Goal: Information Seeking & Learning: Learn about a topic

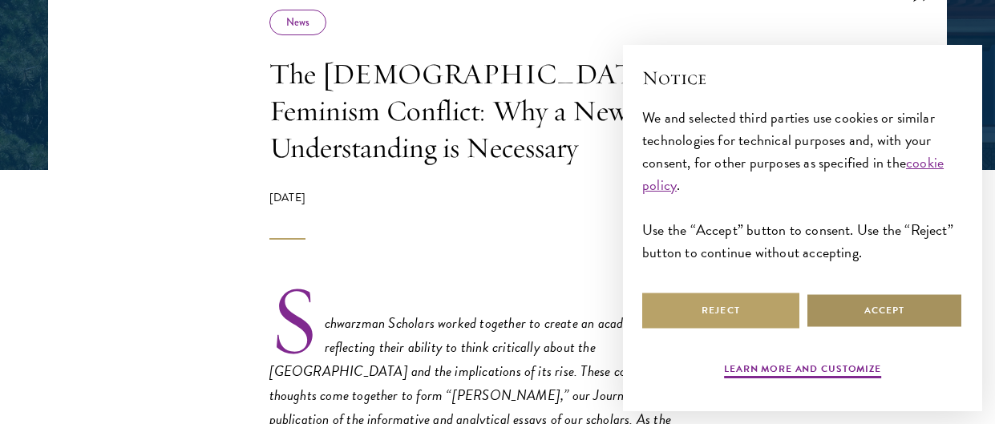
click at [874, 309] on button "Accept" at bounding box center [883, 311] width 157 height 36
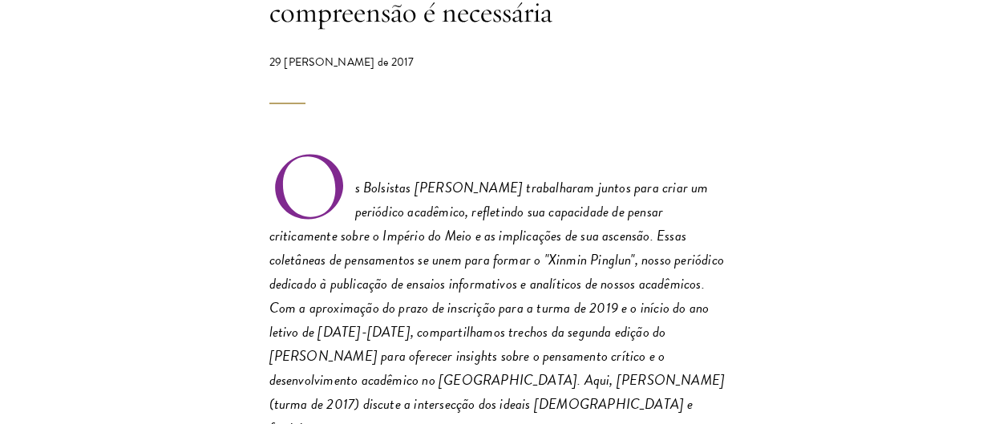
scroll to position [501, 0]
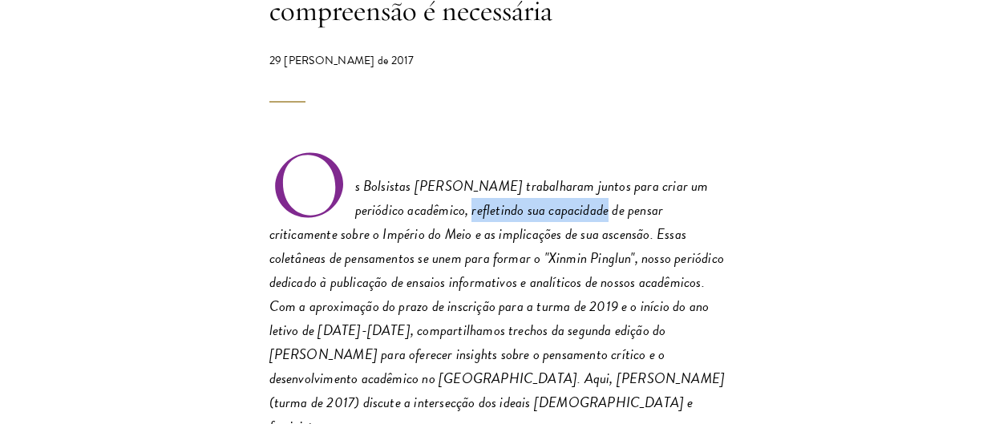
drag, startPoint x: 433, startPoint y: 183, endPoint x: 571, endPoint y: 174, distance: 138.9
click at [571, 175] on font "Os Bolsistas [PERSON_NAME] trabalharam juntos para criar um periódico acadêmico…" at bounding box center [497, 306] width 456 height 262
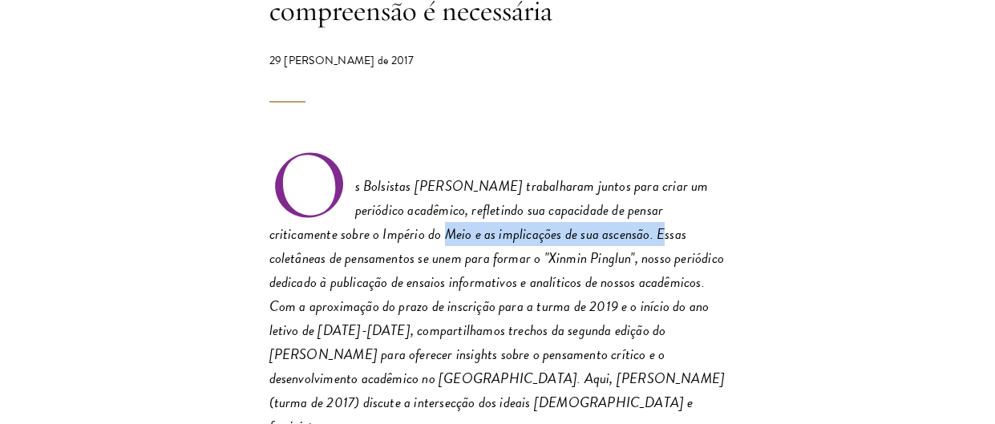
drag, startPoint x: 353, startPoint y: 204, endPoint x: 567, endPoint y: 195, distance: 214.2
click at [567, 195] on font "Os Bolsistas [PERSON_NAME] trabalharam juntos para criar um periódico acadêmico…" at bounding box center [497, 306] width 456 height 262
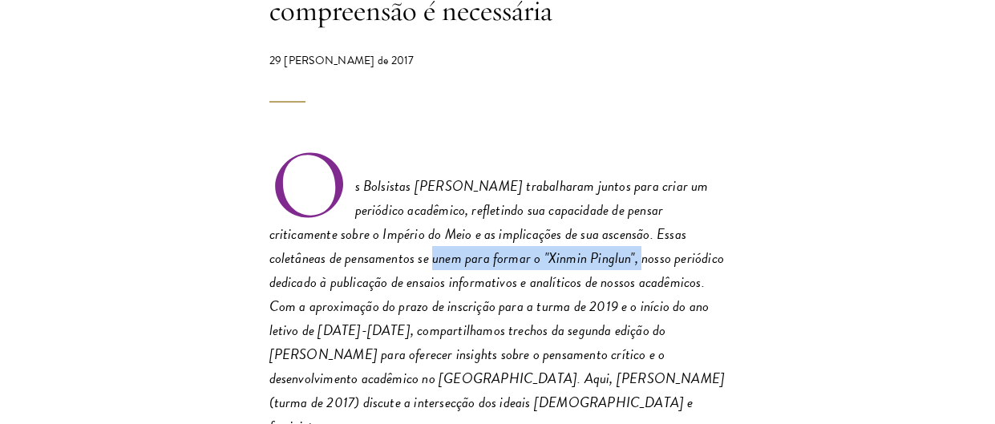
drag, startPoint x: 321, startPoint y: 215, endPoint x: 537, endPoint y: 216, distance: 216.4
click at [535, 216] on font "Os Bolsistas [PERSON_NAME] trabalharam juntos para criar um periódico acadêmico…" at bounding box center [497, 306] width 456 height 262
click at [537, 216] on font "Os Bolsistas [PERSON_NAME] trabalharam juntos para criar um periódico acadêmico…" at bounding box center [497, 306] width 456 height 262
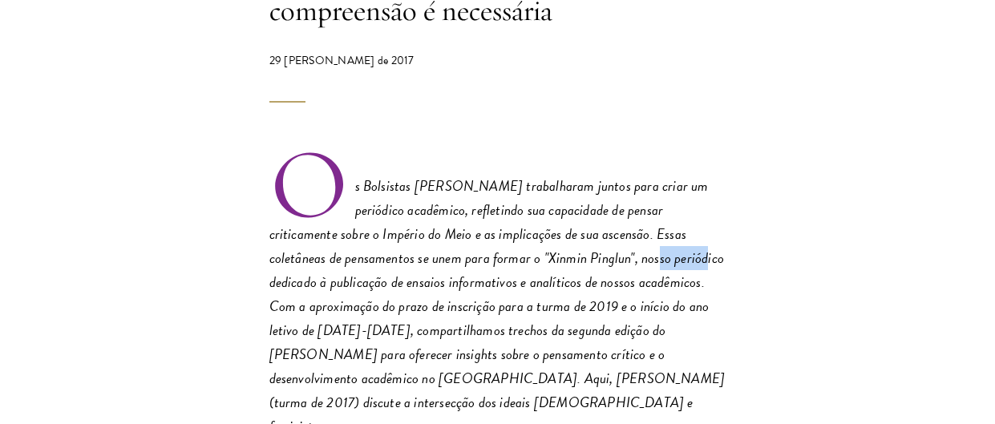
drag, startPoint x: 537, startPoint y: 216, endPoint x: 590, endPoint y: 218, distance: 52.9
click at [590, 218] on font "Os Bolsistas [PERSON_NAME] trabalharam juntos para criar um periódico acadêmico…" at bounding box center [497, 306] width 456 height 262
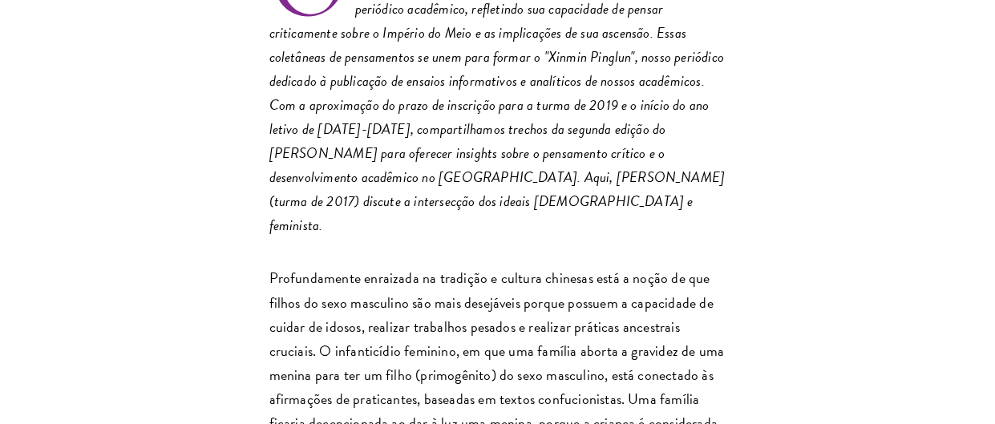
scroll to position [754, 0]
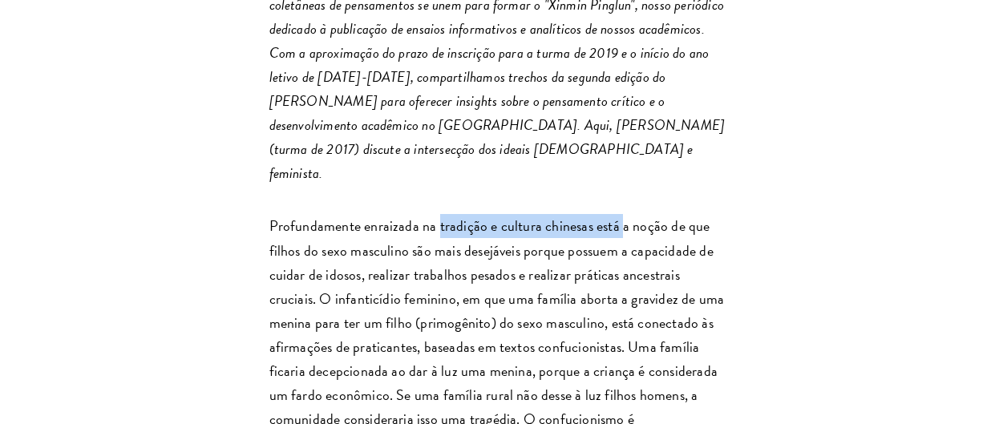
drag, startPoint x: 461, startPoint y: 160, endPoint x: 623, endPoint y: 163, distance: 161.9
click at [623, 215] on font "Profundamente enraizada na tradição e cultura chinesas está a noção de que filh…" at bounding box center [496, 382] width 455 height 335
drag, startPoint x: 418, startPoint y: 173, endPoint x: 527, endPoint y: 173, distance: 109.0
click at [525, 215] on font "Profundamente enraizada na tradição e cultura chinesas está a noção de que filh…" at bounding box center [496, 382] width 455 height 335
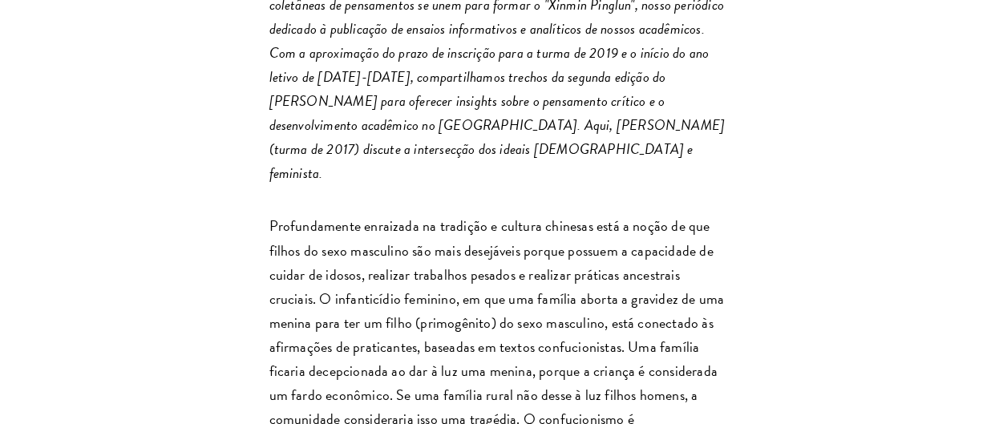
click at [527, 215] on font "Profundamente enraizada na tradição e cultura chinesas está a noção de que filh…" at bounding box center [496, 382] width 455 height 335
drag, startPoint x: 416, startPoint y: 186, endPoint x: 563, endPoint y: 186, distance: 147.5
click at [563, 215] on font "Profundamente enraizada na tradição e cultura chinesas está a noção de que filh…" at bounding box center [496, 382] width 455 height 335
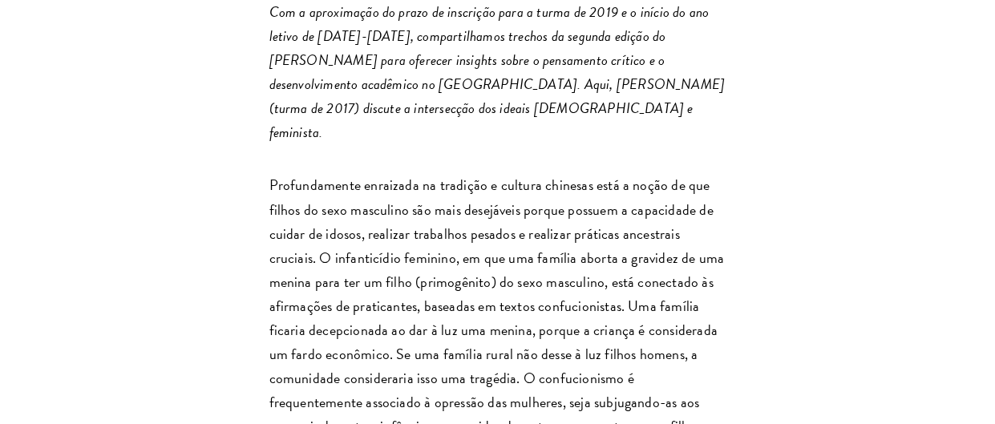
scroll to position [800, 0]
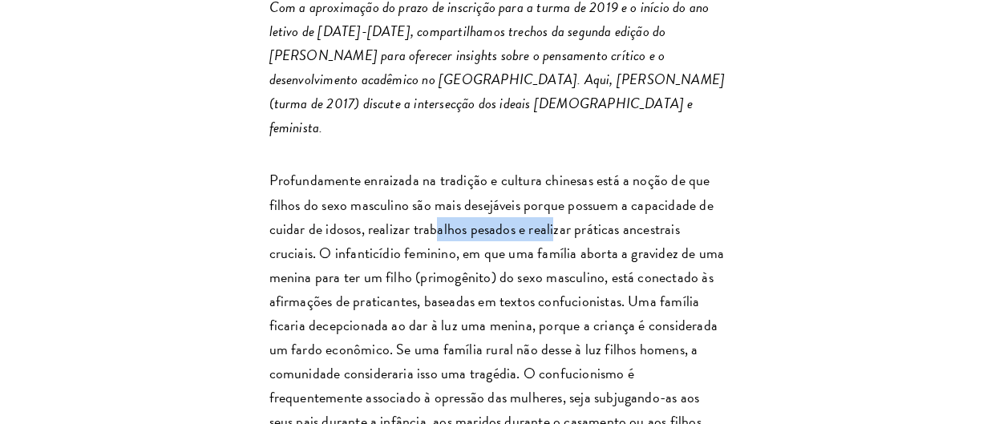
drag, startPoint x: 435, startPoint y: 165, endPoint x: 607, endPoint y: 165, distance: 171.5
click at [606, 169] on font "Profundamente enraizada na tradição e cultura chinesas está a noção de que filh…" at bounding box center [496, 336] width 455 height 335
click at [607, 169] on font "Profundamente enraizada na tradição e cultura chinesas está a noção de que filh…" at bounding box center [496, 336] width 455 height 335
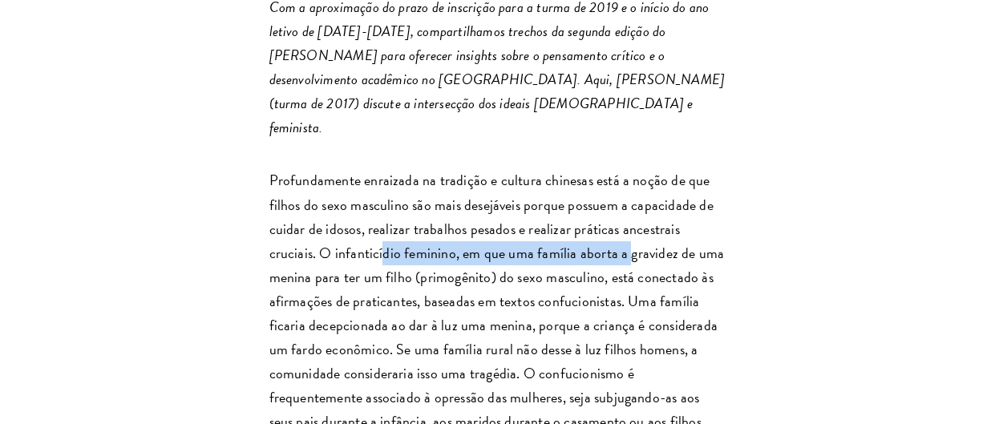
drag, startPoint x: 330, startPoint y: 192, endPoint x: 581, endPoint y: 194, distance: 250.8
click at [579, 194] on font "Profundamente enraizada na tradição e cultura chinesas está a noção de que filh…" at bounding box center [496, 336] width 455 height 335
click at [581, 194] on font "Profundamente enraizada na tradição e cultura chinesas está a noção de que filh…" at bounding box center [496, 336] width 455 height 335
drag, startPoint x: 333, startPoint y: 199, endPoint x: 587, endPoint y: 201, distance: 253.2
click at [587, 201] on font "Profundamente enraizada na tradição e cultura chinesas está a noção de que filh…" at bounding box center [496, 336] width 455 height 335
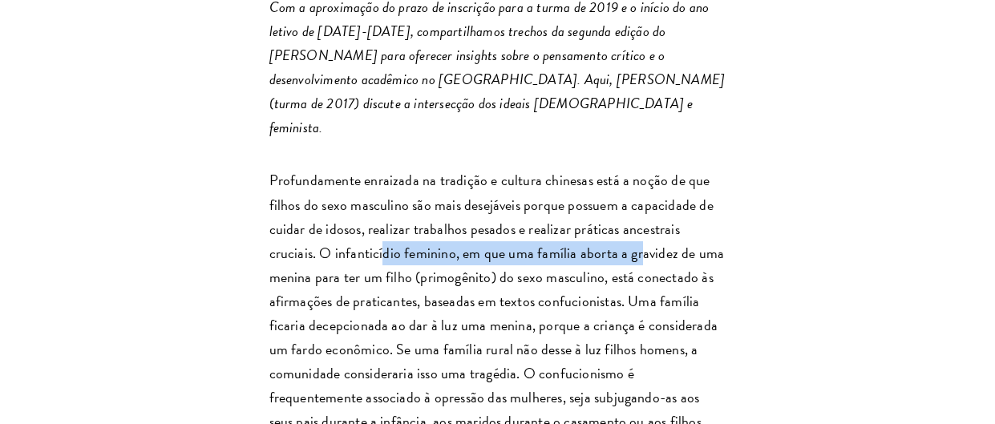
click at [587, 201] on font "Profundamente enraizada na tradição e cultura chinesas está a noção de que filh…" at bounding box center [496, 336] width 455 height 335
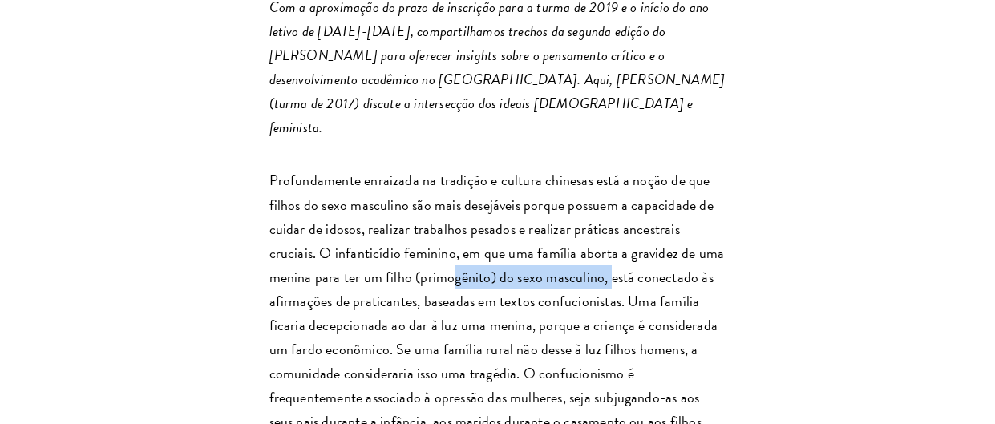
drag, startPoint x: 405, startPoint y: 217, endPoint x: 560, endPoint y: 217, distance: 155.5
click at [560, 217] on font "Profundamente enraizada na tradição e cultura chinesas está a noção de que filh…" at bounding box center [496, 336] width 455 height 335
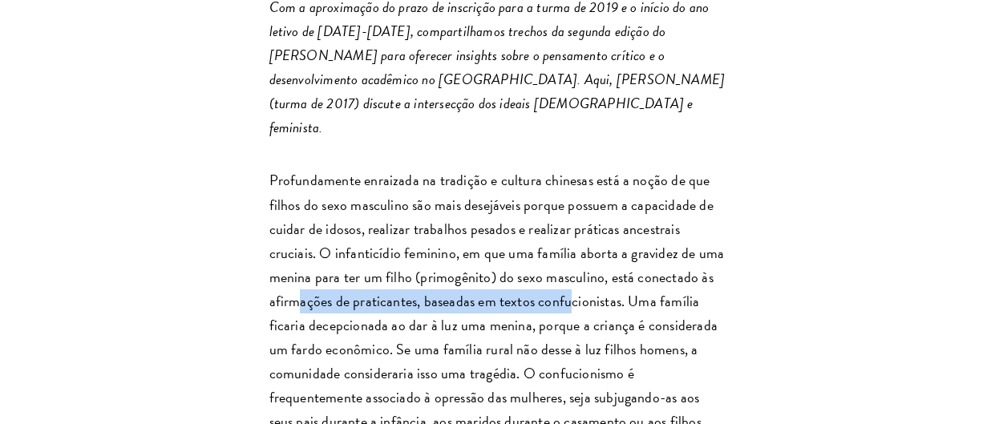
drag, startPoint x: 297, startPoint y: 244, endPoint x: 570, endPoint y: 237, distance: 273.3
click at [570, 237] on font "Profundamente enraizada na tradição e cultura chinesas está a noção de que filh…" at bounding box center [496, 336] width 455 height 335
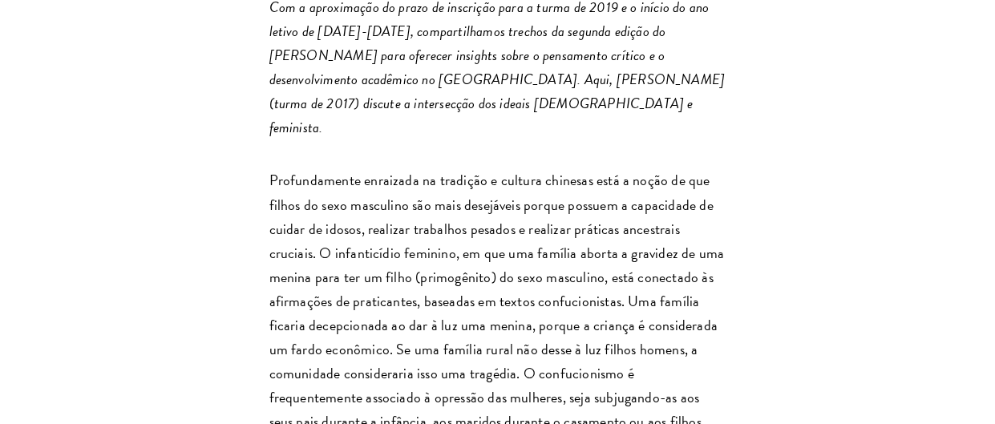
drag, startPoint x: 339, startPoint y: 252, endPoint x: 506, endPoint y: 264, distance: 167.2
click at [506, 264] on p "Profundamente enraizada na tradição e cultura chinesas está a noção de que filh…" at bounding box center [497, 336] width 457 height 337
drag, startPoint x: 478, startPoint y: 266, endPoint x: 540, endPoint y: 268, distance: 62.6
click at [540, 268] on font "Profundamente enraizada na tradição e cultura chinesas está a noção de que filh…" at bounding box center [496, 336] width 455 height 335
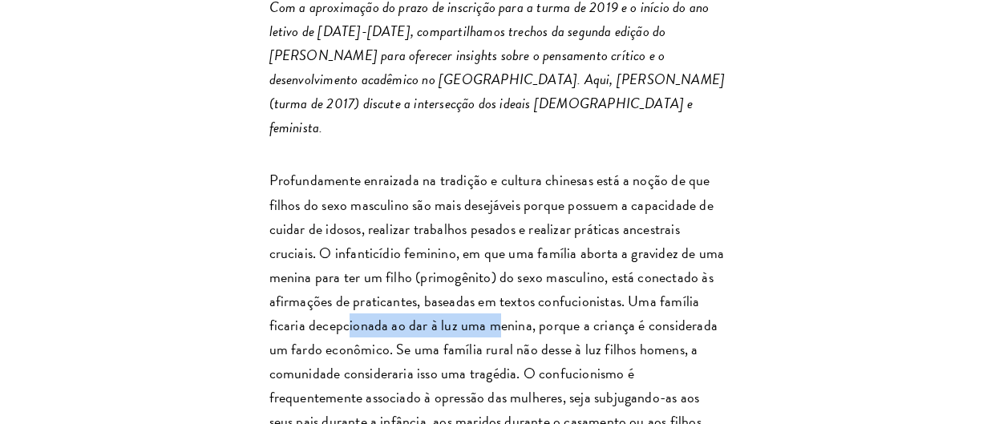
drag, startPoint x: 349, startPoint y: 268, endPoint x: 498, endPoint y: 268, distance: 148.3
click at [498, 268] on font "Profundamente enraizada na tradição e cultura chinesas está a noção de que filh…" at bounding box center [496, 336] width 455 height 335
click at [502, 268] on font "Profundamente enraizada na tradição e cultura chinesas está a noção de que filh…" at bounding box center [496, 336] width 455 height 335
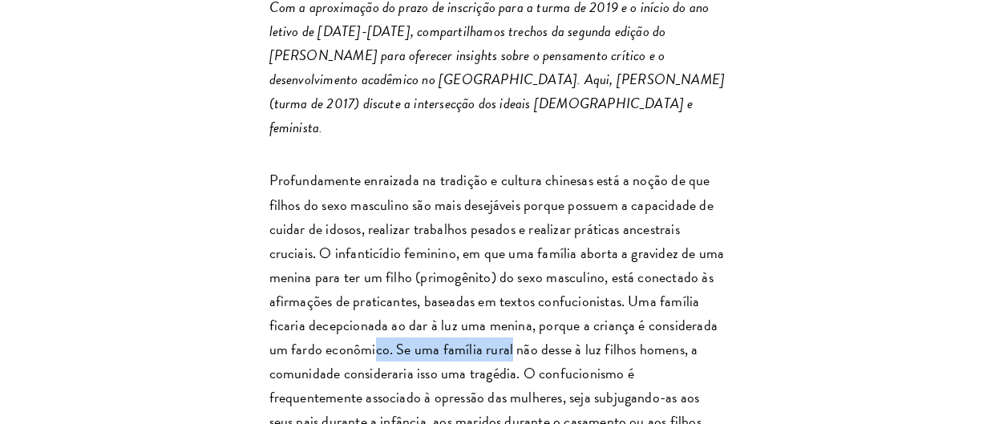
drag, startPoint x: 374, startPoint y: 282, endPoint x: 509, endPoint y: 282, distance: 134.6
click at [509, 282] on font "Profundamente enraizada na tradição e cultura chinesas está a noção de que filh…" at bounding box center [496, 336] width 455 height 335
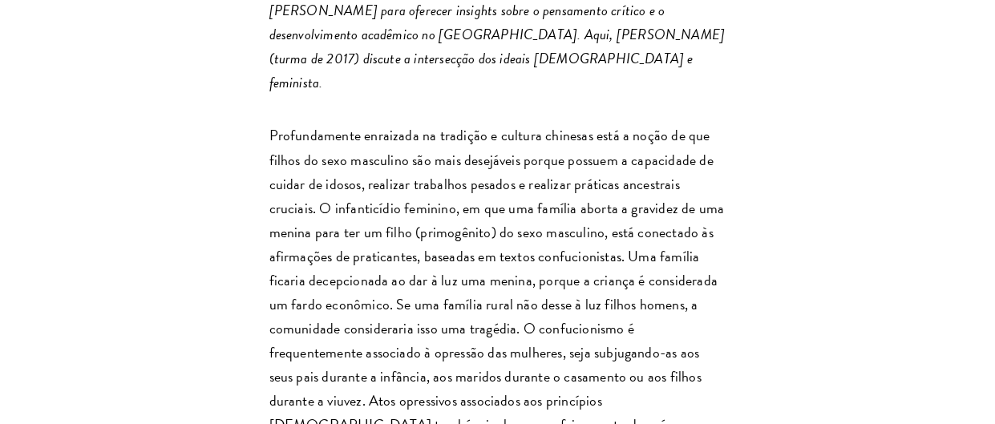
scroll to position [852, 0]
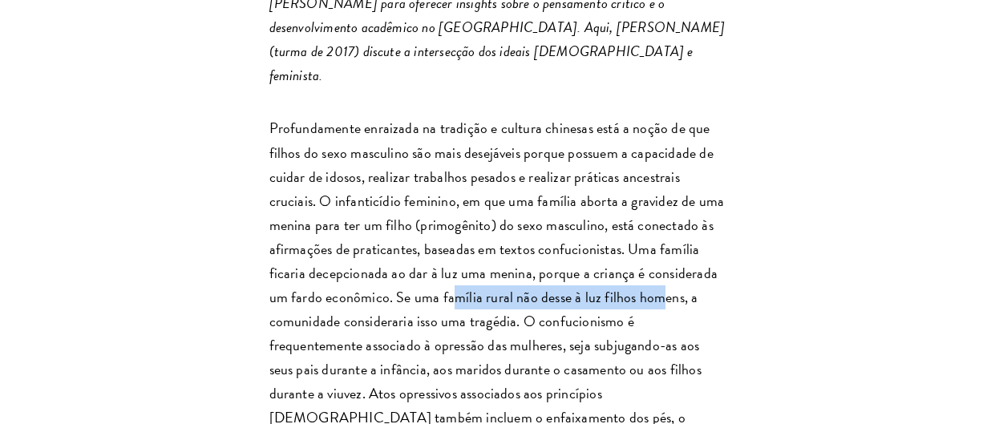
drag, startPoint x: 451, startPoint y: 240, endPoint x: 660, endPoint y: 237, distance: 208.4
click at [660, 237] on font "Profundamente enraizada na tradição e cultura chinesas está a noção de que filh…" at bounding box center [496, 284] width 455 height 335
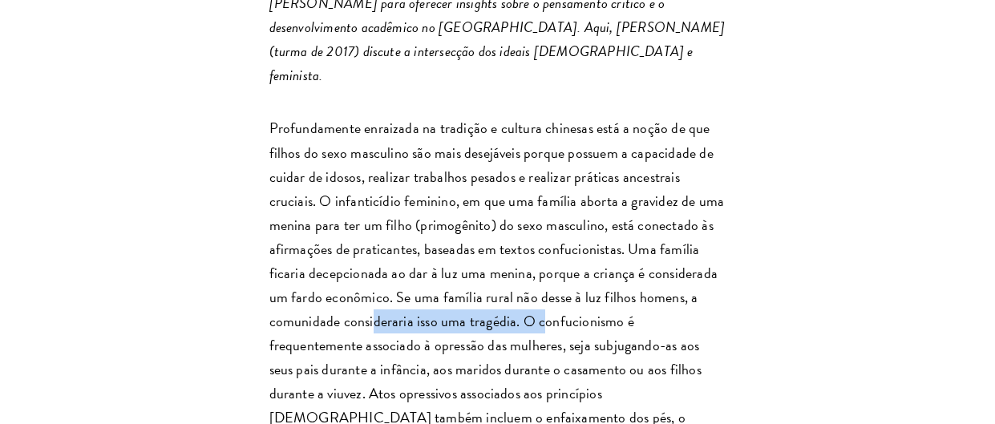
drag, startPoint x: 373, startPoint y: 253, endPoint x: 541, endPoint y: 260, distance: 167.6
click at [540, 260] on font "Profundamente enraizada na tradição e cultura chinesas está a noção de que filh…" at bounding box center [496, 284] width 455 height 335
click at [541, 260] on font "Profundamente enraizada na tradição e cultura chinesas está a noção de que filh…" at bounding box center [496, 284] width 455 height 335
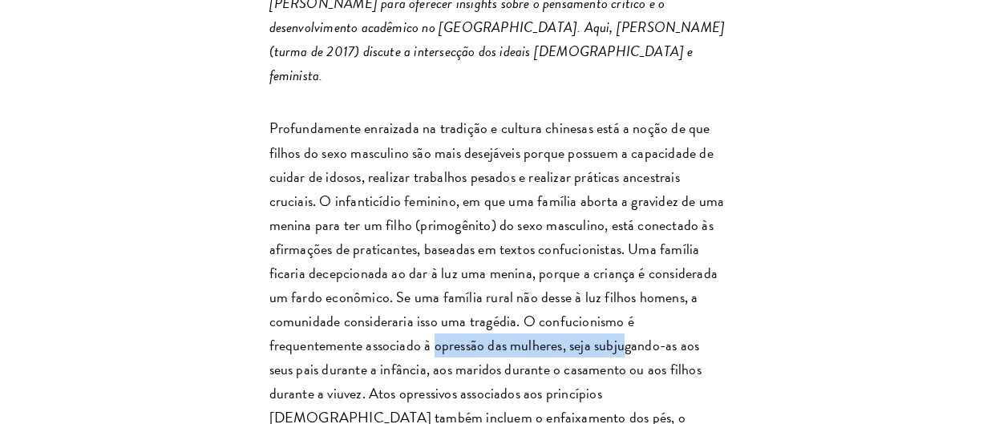
drag, startPoint x: 338, startPoint y: 278, endPoint x: 522, endPoint y: 274, distance: 184.4
click at [522, 274] on font "Profundamente enraizada na tradição e cultura chinesas está a noção de que filh…" at bounding box center [496, 284] width 455 height 335
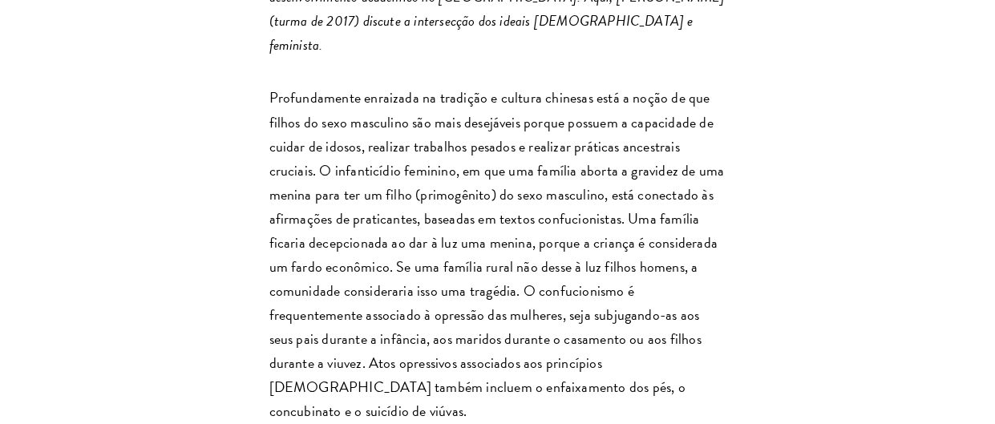
scroll to position [892, 0]
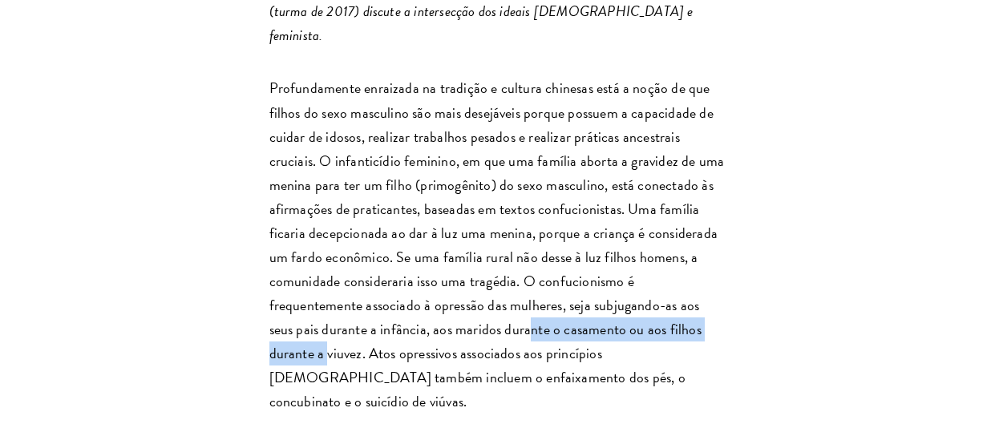
drag, startPoint x: 415, startPoint y: 268, endPoint x: 648, endPoint y: 272, distance: 232.4
click at [648, 272] on font "Profundamente enraizada na tradição e cultura chinesas está a noção de que filh…" at bounding box center [496, 244] width 455 height 335
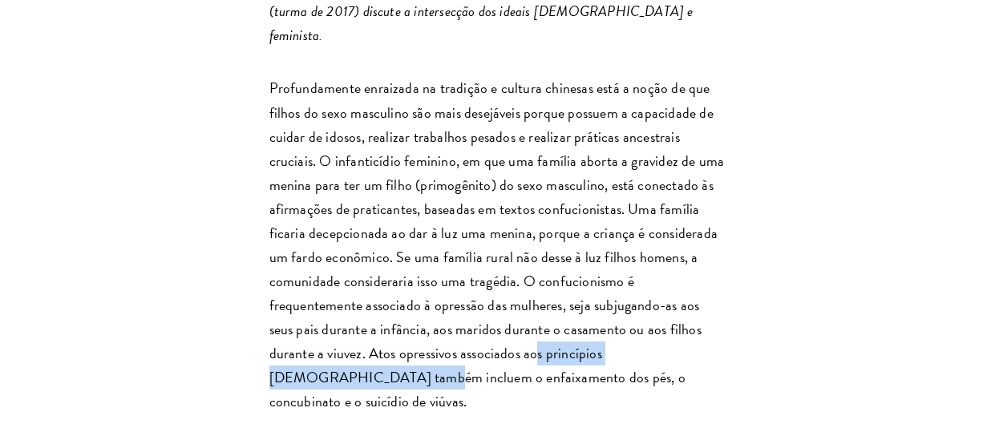
drag, startPoint x: 406, startPoint y: 285, endPoint x: 612, endPoint y: 288, distance: 206.0
click at [612, 288] on font "Profundamente enraizada na tradição e cultura chinesas está a noção de que filh…" at bounding box center [496, 244] width 455 height 335
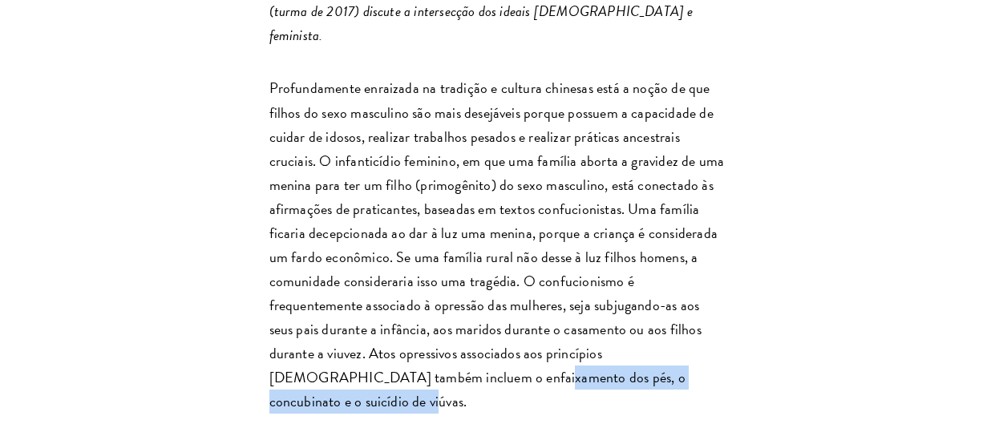
drag, startPoint x: 330, startPoint y: 317, endPoint x: 598, endPoint y: 309, distance: 267.8
click at [598, 309] on font "Profundamente enraizada na tradição e cultura chinesas está a noção de que filh…" at bounding box center [496, 244] width 455 height 335
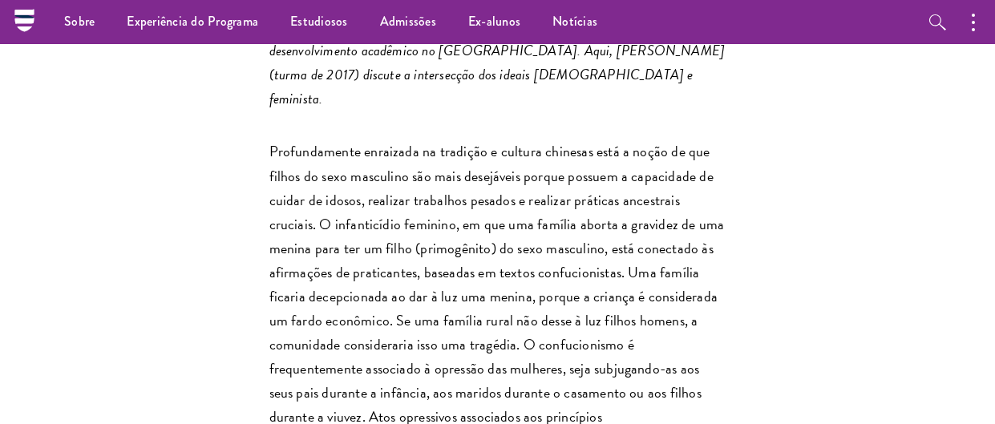
scroll to position [792, 0]
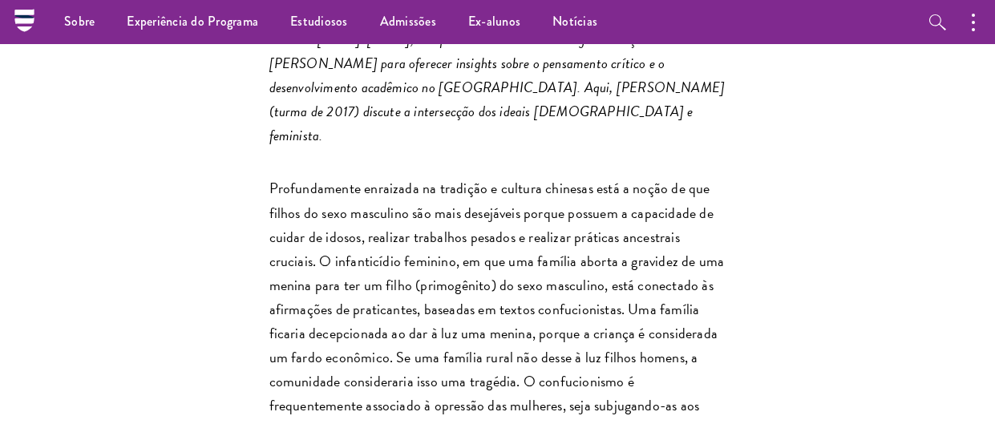
drag, startPoint x: 342, startPoint y: 155, endPoint x: 410, endPoint y: 159, distance: 67.4
click at [410, 177] on font "Profundamente enraizada na tradição e cultura chinesas está a noção de que filh…" at bounding box center [496, 344] width 455 height 335
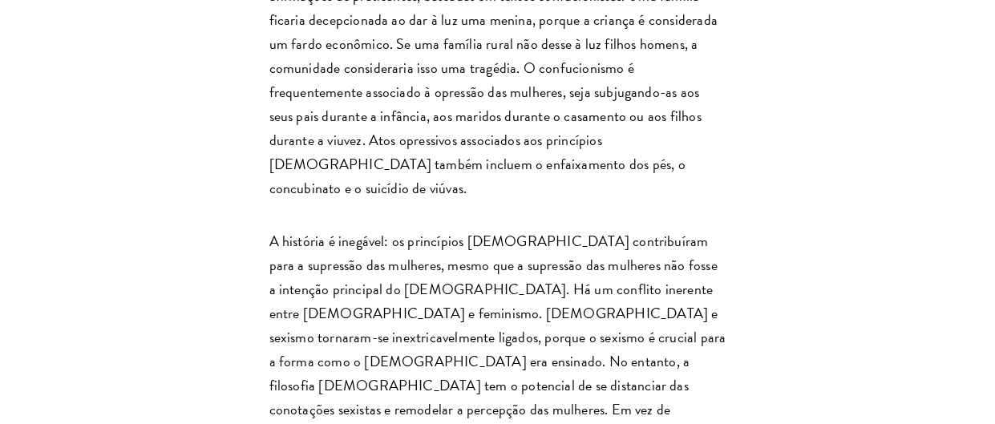
scroll to position [1111, 0]
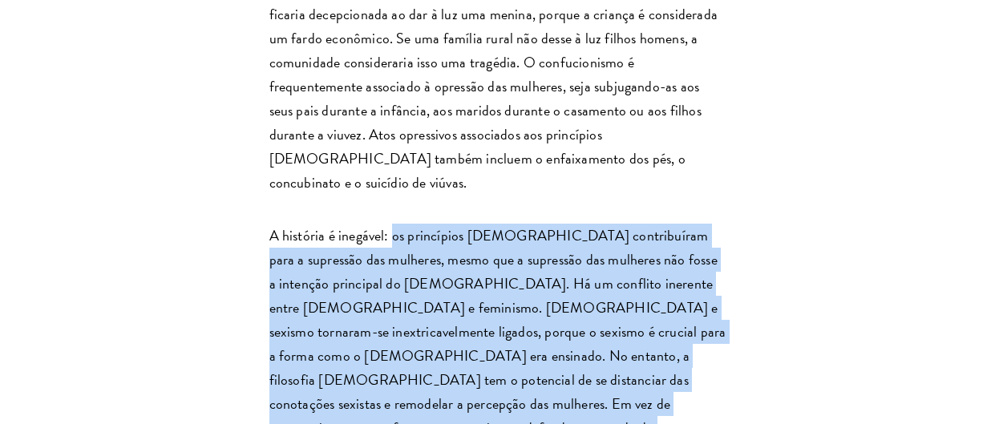
drag, startPoint x: 393, startPoint y: 151, endPoint x: 678, endPoint y: 385, distance: 368.5
click at [678, 385] on p "A história é inegável: os princípios [DEMOGRAPHIC_DATA] contribuíram para a sup…" at bounding box center [497, 380] width 457 height 313
copy font "os princípios [DEMOGRAPHIC_DATA] contribuíram para a supressão das mulheres, me…"
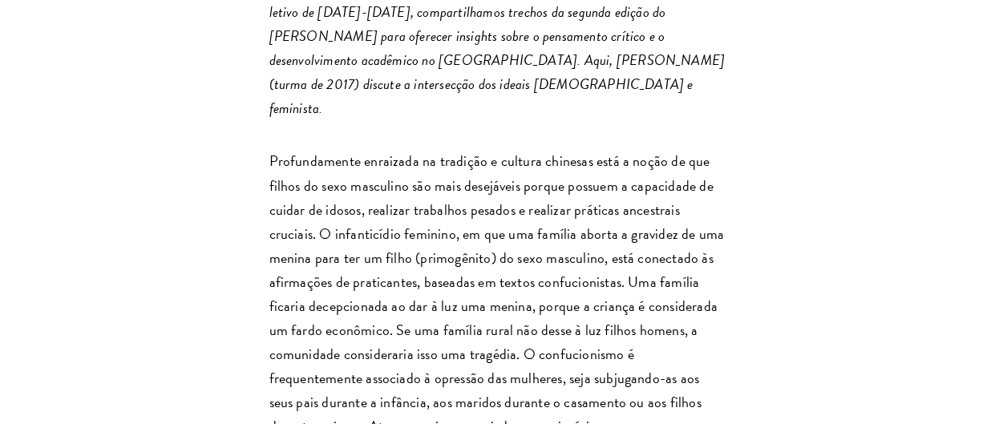
scroll to position [851, 0]
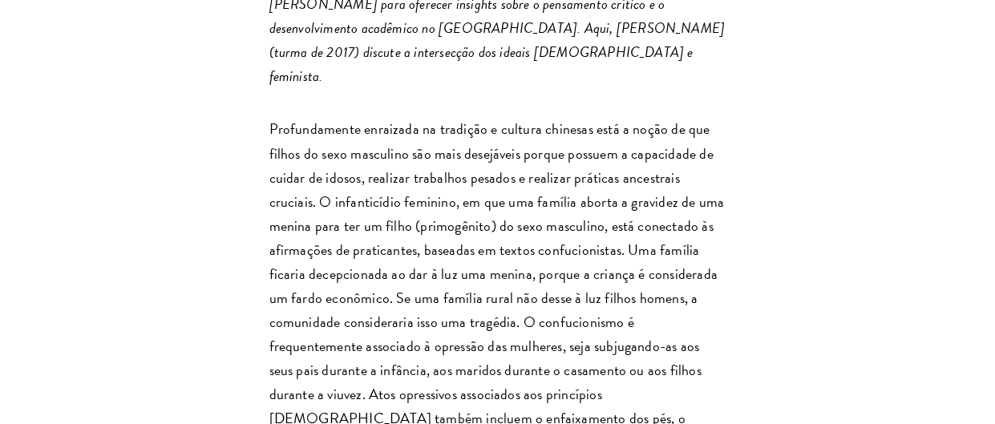
drag, startPoint x: 438, startPoint y: 61, endPoint x: 602, endPoint y: 96, distance: 168.0
click at [602, 118] on font "Profundamente enraizada na tradição e cultura chinesas está a noção de que filh…" at bounding box center [496, 285] width 455 height 335
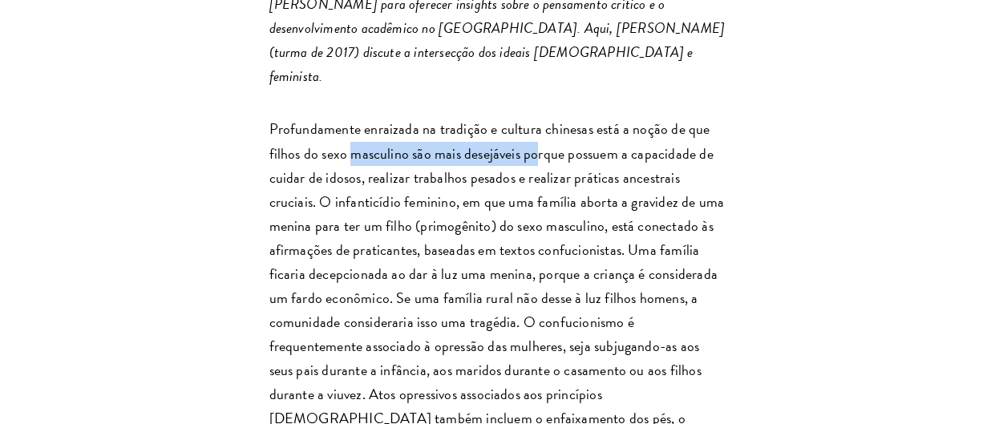
drag, startPoint x: 353, startPoint y: 90, endPoint x: 536, endPoint y: 102, distance: 183.9
click at [536, 118] on font "Profundamente enraizada na tradição e cultura chinesas está a noção de que filh…" at bounding box center [496, 285] width 455 height 335
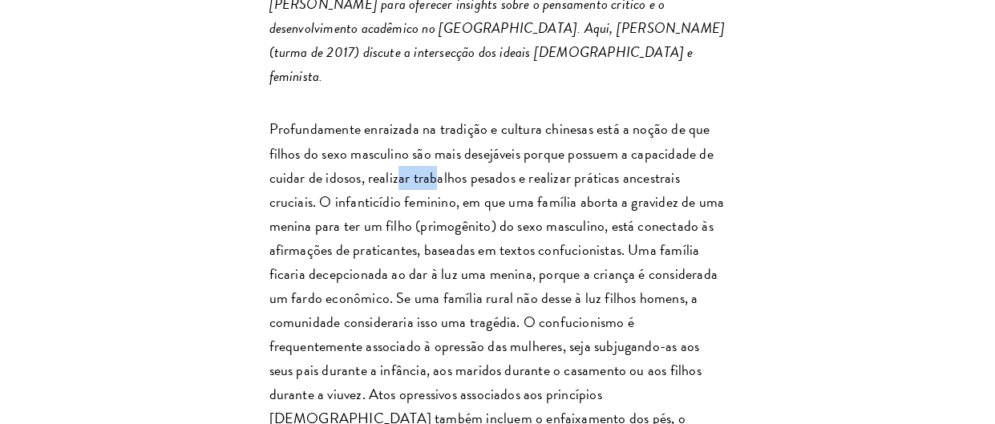
drag, startPoint x: 394, startPoint y: 114, endPoint x: 532, endPoint y: 116, distance: 137.9
click at [450, 118] on font "Profundamente enraizada na tradição e cultura chinesas está a noção de que filh…" at bounding box center [496, 285] width 455 height 335
click at [532, 118] on font "Profundamente enraizada na tradição e cultura chinesas está a noção de que filh…" at bounding box center [496, 285] width 455 height 335
drag, startPoint x: 453, startPoint y: 135, endPoint x: 529, endPoint y: 142, distance: 76.4
click at [529, 142] on font "Profundamente enraizada na tradição e cultura chinesas está a noção de que filh…" at bounding box center [496, 285] width 455 height 335
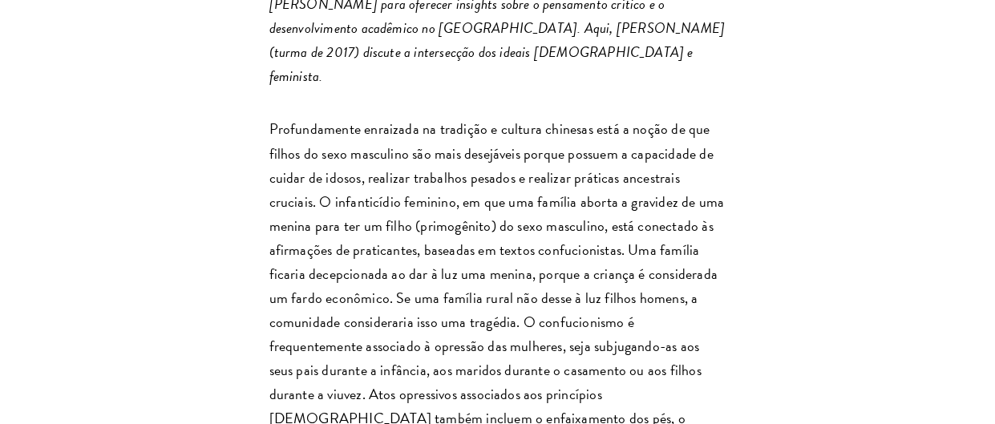
click at [529, 142] on font "Profundamente enraizada na tradição e cultura chinesas está a noção de que filh…" at bounding box center [496, 285] width 455 height 335
drag, startPoint x: 478, startPoint y: 169, endPoint x: 540, endPoint y: 169, distance: 62.5
click at [534, 169] on font "Profundamente enraizada na tradição e cultura chinesas está a noção de que filh…" at bounding box center [496, 285] width 455 height 335
click at [540, 169] on font "Profundamente enraizada na tradição e cultura chinesas está a noção de que filh…" at bounding box center [496, 285] width 455 height 335
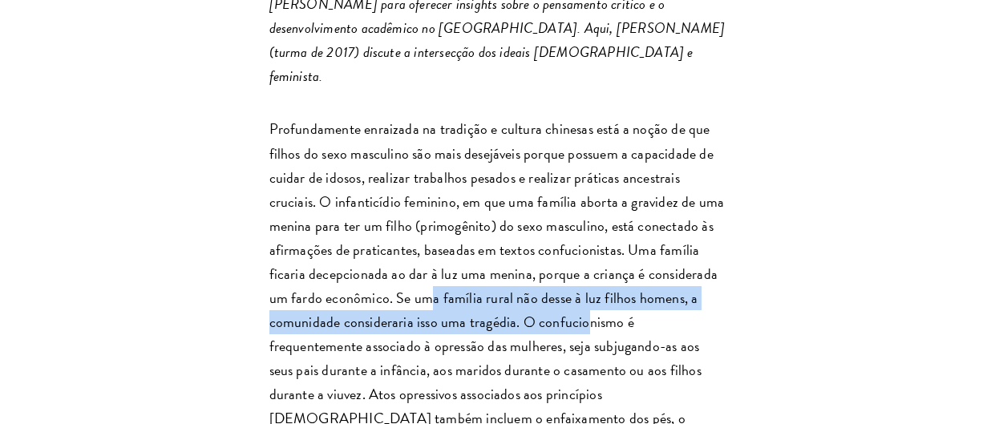
drag, startPoint x: 437, startPoint y: 243, endPoint x: 583, endPoint y: 252, distance: 146.1
click at [583, 252] on font "Profundamente enraizada na tradição e cultura chinesas está a noção de que filh…" at bounding box center [496, 285] width 455 height 335
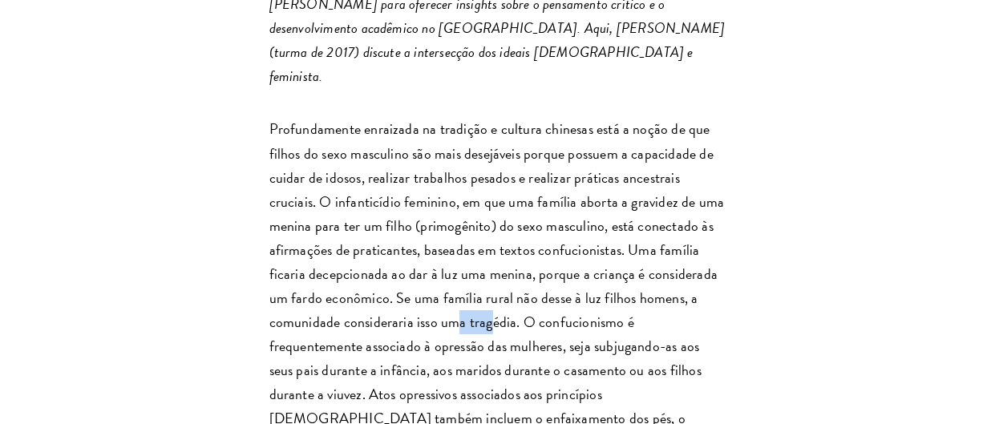
drag, startPoint x: 454, startPoint y: 264, endPoint x: 530, endPoint y: 260, distance: 76.3
click at [528, 260] on font "Profundamente enraizada na tradição e cultura chinesas está a noção de que filh…" at bounding box center [496, 285] width 455 height 335
click at [530, 260] on font "Profundamente enraizada na tradição e cultura chinesas está a noção de que filh…" at bounding box center [496, 285] width 455 height 335
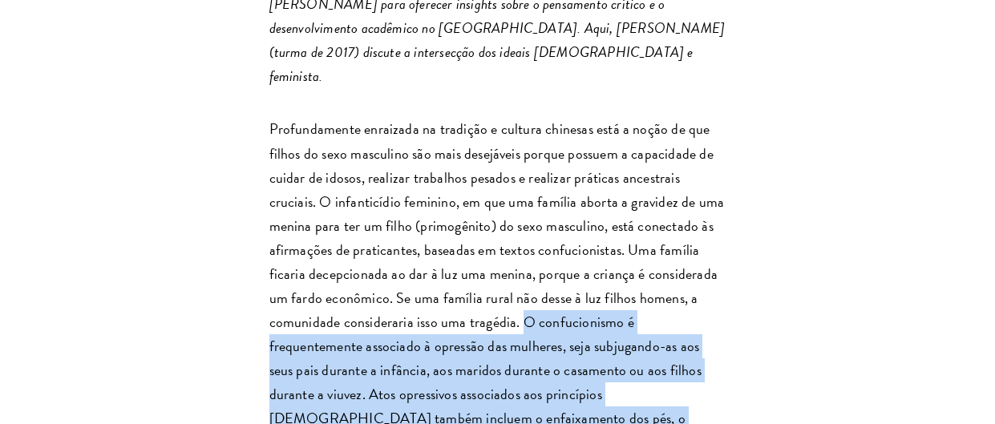
drag, startPoint x: 523, startPoint y: 264, endPoint x: 606, endPoint y: 358, distance: 125.5
click at [606, 358] on p "Profundamente enraizada na tradição e cultura chinesas está a noção de que filh…" at bounding box center [497, 285] width 457 height 337
copy font "O [DEMOGRAPHIC_DATA] é frequentemente associado à opressão das mulheres, seja s…"
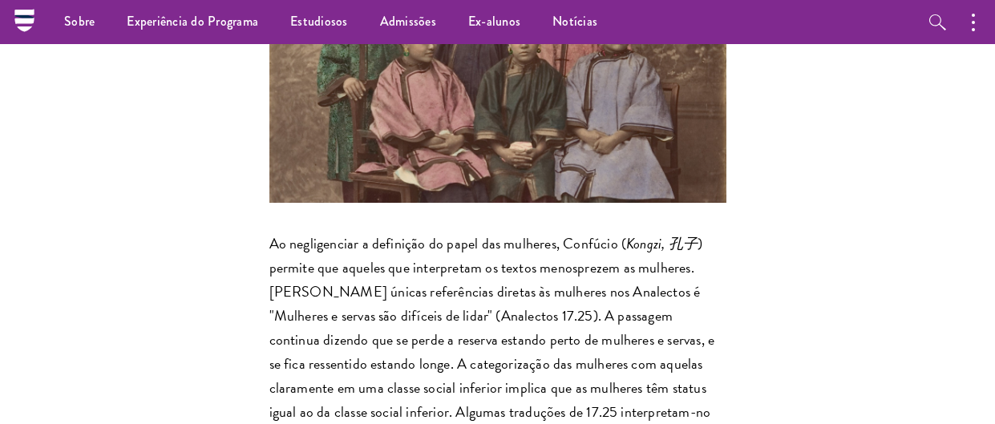
scroll to position [1782, 0]
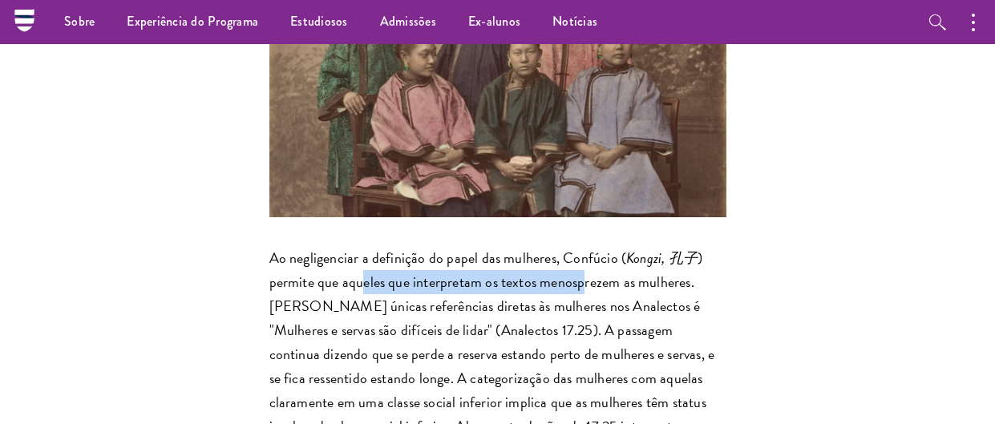
drag, startPoint x: 367, startPoint y: 151, endPoint x: 583, endPoint y: 156, distance: 215.6
click at [583, 247] on font ") permite que aqueles que interpretam os textos menosprezem as mulheres. [PERSO…" at bounding box center [492, 414] width 446 height 335
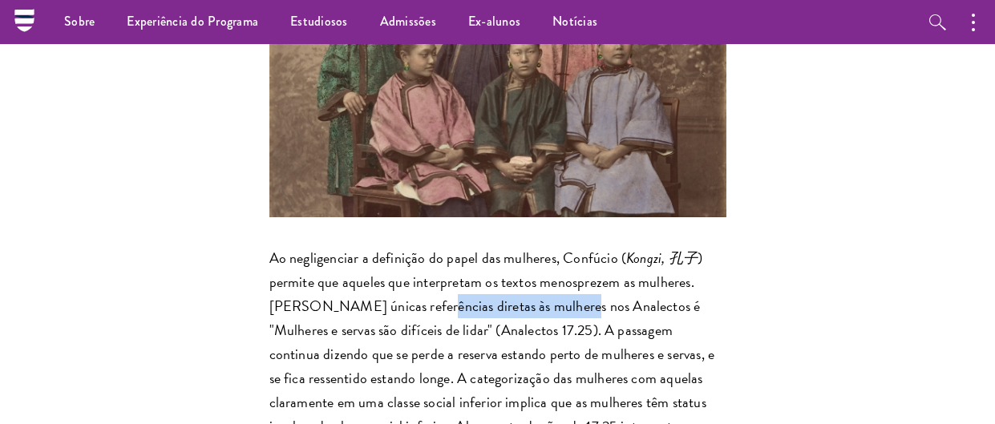
drag, startPoint x: 392, startPoint y: 167, endPoint x: 538, endPoint y: 175, distance: 146.1
click at [535, 247] on font ") permite que aqueles que interpretam os textos menosprezem as mulheres. [PERSO…" at bounding box center [492, 414] width 446 height 335
click at [538, 247] on font ") permite que aqueles que interpretam os textos menosprezem as mulheres. [PERSO…" at bounding box center [492, 414] width 446 height 335
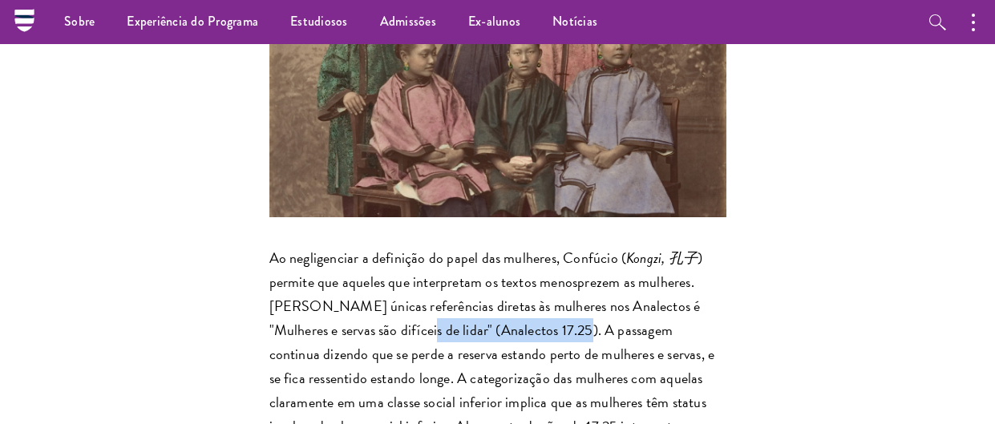
drag, startPoint x: 430, startPoint y: 192, endPoint x: 524, endPoint y: 196, distance: 94.6
click at [524, 247] on font ") permite que aqueles que interpretam os textos menosprezem as mulheres. [PERSO…" at bounding box center [492, 414] width 446 height 335
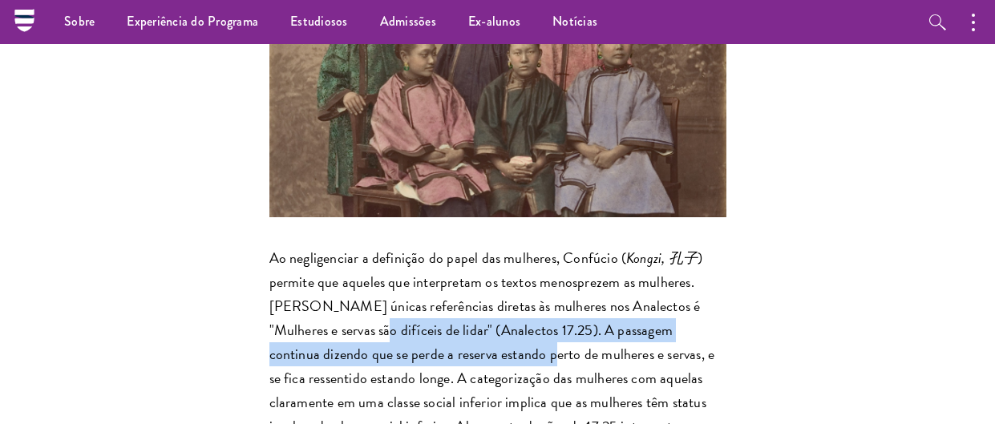
drag, startPoint x: 324, startPoint y: 198, endPoint x: 449, endPoint y: 210, distance: 125.6
click at [449, 247] on font ") permite que aqueles que interpretam os textos menosprezem as mulheres. [PERSO…" at bounding box center [492, 414] width 446 height 335
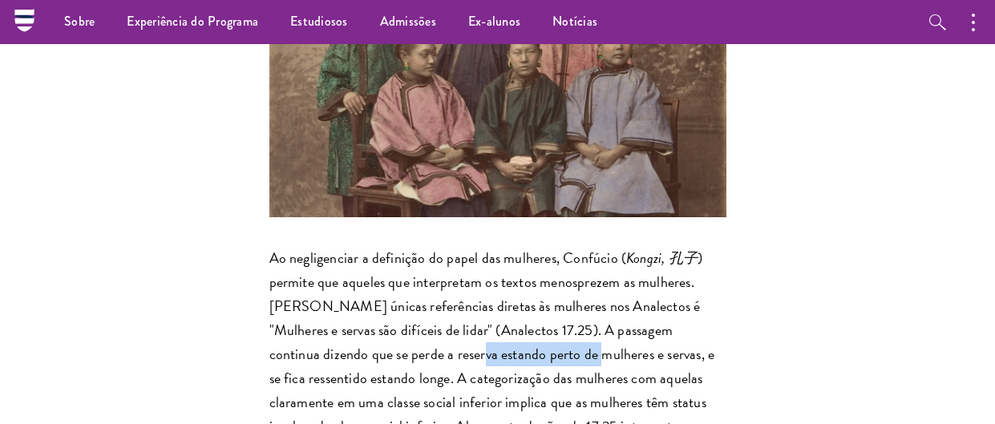
drag, startPoint x: 377, startPoint y: 216, endPoint x: 501, endPoint y: 225, distance: 123.8
click at [501, 247] on font ") permite que aqueles que interpretam os textos menosprezem as mulheres. [PERSO…" at bounding box center [492, 414] width 446 height 335
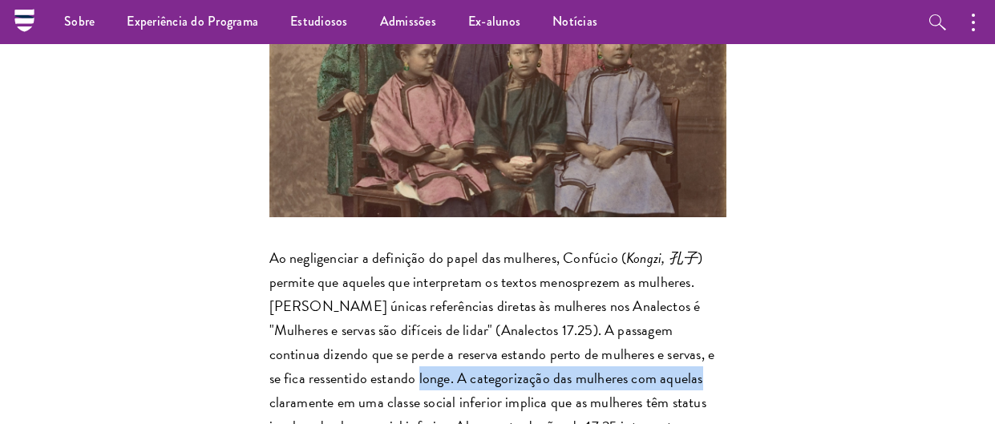
drag, startPoint x: 303, startPoint y: 237, endPoint x: 583, endPoint y: 244, distance: 279.8
click at [583, 247] on font ") permite que aqueles que interpretam os textos menosprezem as mulheres. [PERSO…" at bounding box center [492, 414] width 446 height 335
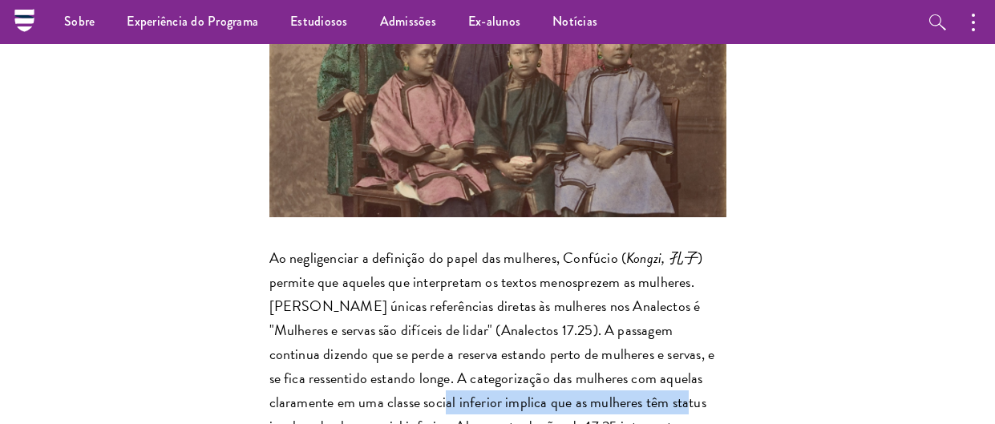
drag, startPoint x: 318, startPoint y: 263, endPoint x: 562, endPoint y: 267, distance: 243.7
click at [562, 267] on font ") permite que aqueles que interpretam os textos menosprezem as mulheres. [PERSO…" at bounding box center [492, 414] width 446 height 335
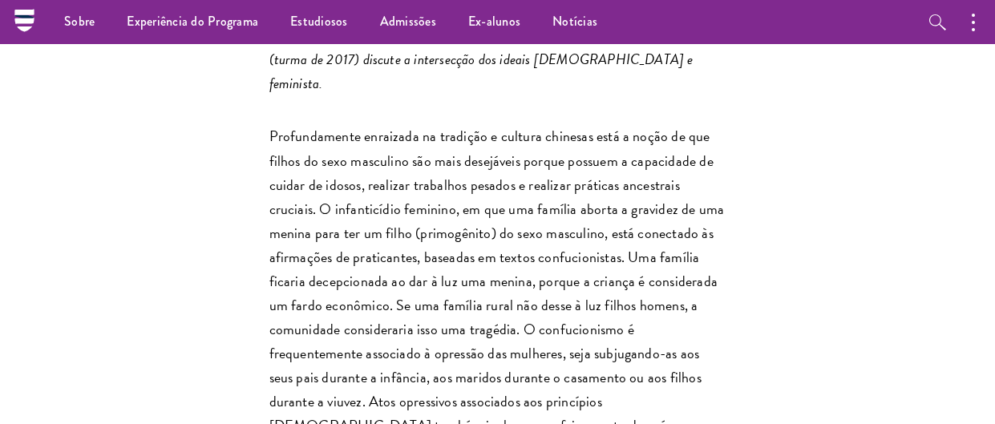
scroll to position [843, 0]
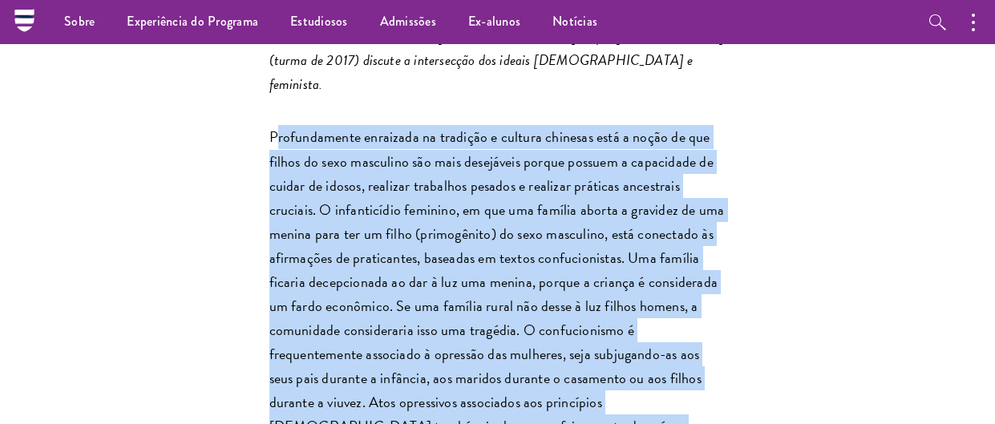
drag, startPoint x: 274, startPoint y: 75, endPoint x: 635, endPoint y: 353, distance: 455.4
click at [635, 353] on p "Profundamente enraizada na tradição e cultura chinesas está a noção de que filh…" at bounding box center [497, 293] width 457 height 337
click at [546, 199] on font "Profundamente enraizada na tradição e cultura chinesas está a noção de que filh…" at bounding box center [496, 293] width 455 height 335
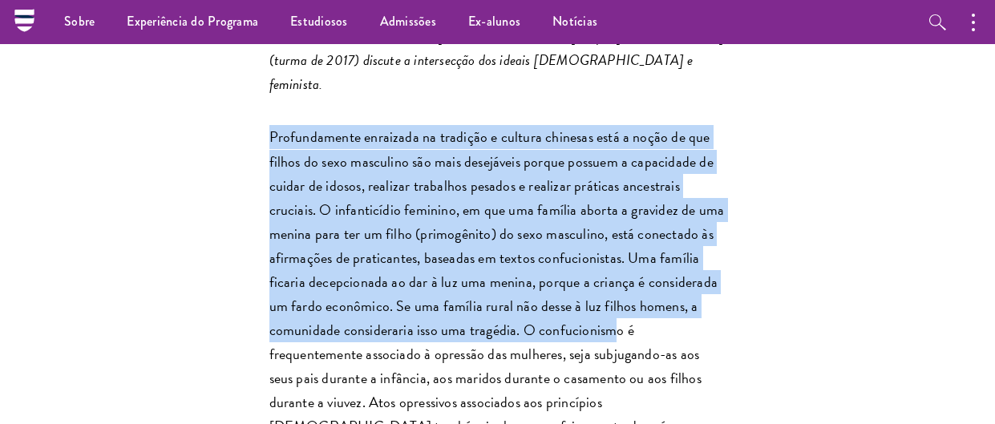
drag, startPoint x: 269, startPoint y: 73, endPoint x: 606, endPoint y: 269, distance: 389.7
click at [606, 269] on font "Profundamente enraizada na tradição e cultura chinesas está a noção de que filh…" at bounding box center [496, 293] width 455 height 335
click at [610, 253] on font "Profundamente enraizada na tradição e cultura chinesas está a noção de que filh…" at bounding box center [496, 293] width 455 height 335
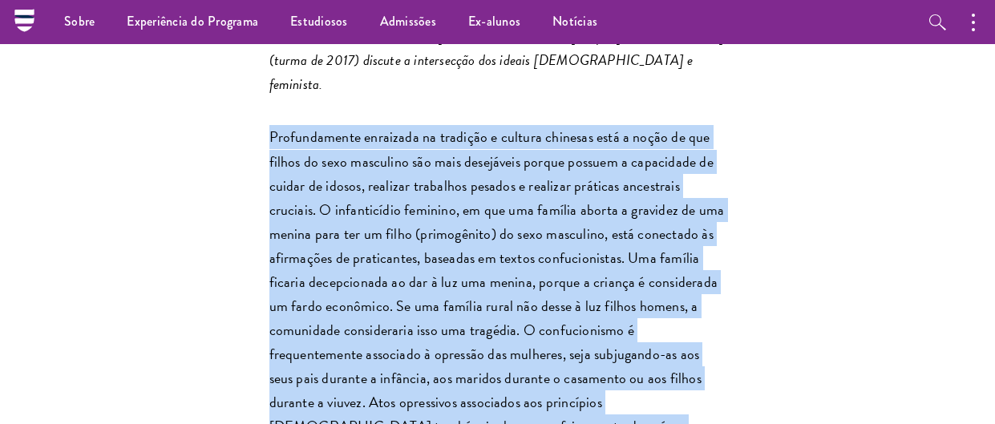
drag, startPoint x: 610, startPoint y: 368, endPoint x: 264, endPoint y: 78, distance: 451.1
copy font "Profundamente enraizada na tradição e cultura chinesas está a noção de que filh…"
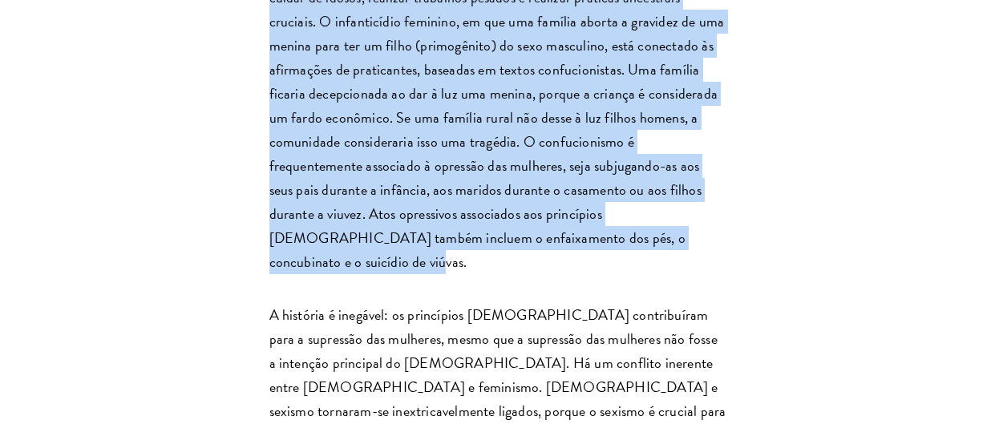
scroll to position [1127, 0]
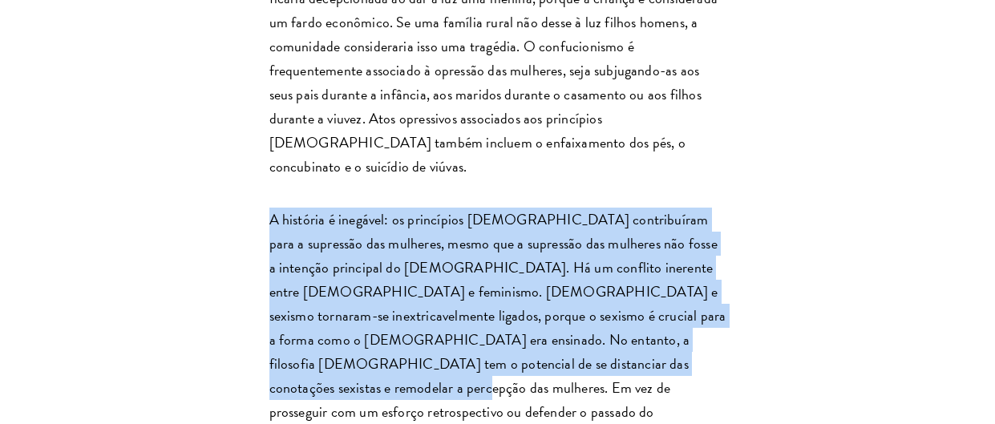
drag, startPoint x: 272, startPoint y: 129, endPoint x: 673, endPoint y: 272, distance: 425.6
click at [673, 272] on p "A história é inegável: os princípios [DEMOGRAPHIC_DATA] contribuíram para a sup…" at bounding box center [497, 364] width 457 height 313
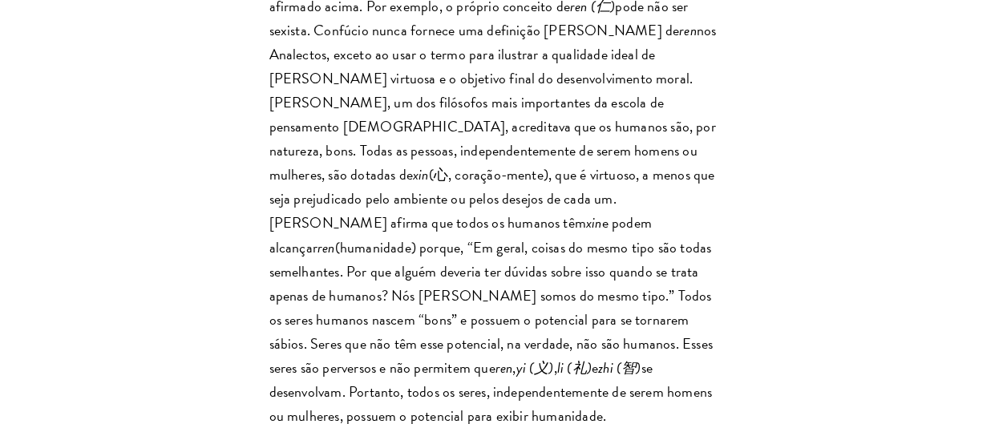
scroll to position [4814, 0]
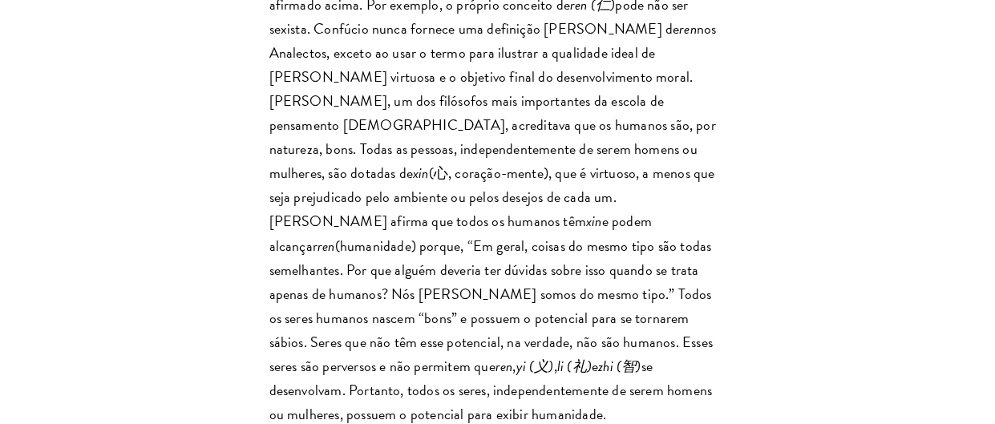
drag, startPoint x: 268, startPoint y: 115, endPoint x: 510, endPoint y: 244, distance: 274.3
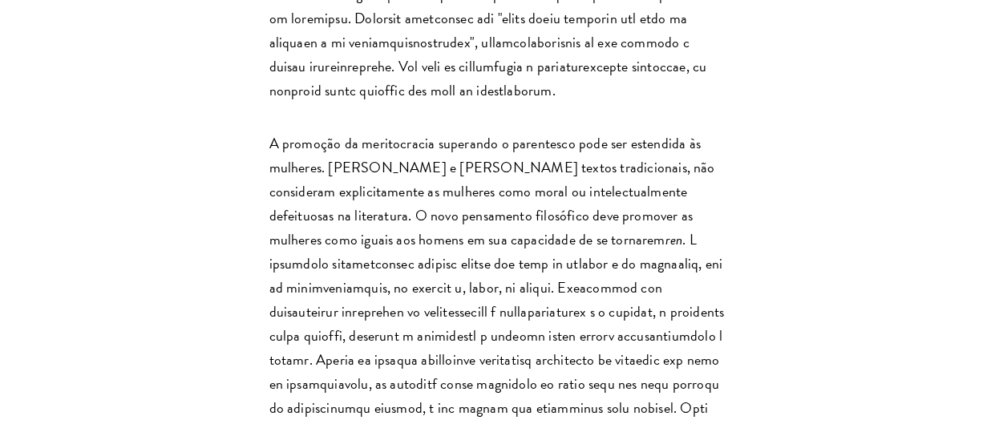
scroll to position [6825, 0]
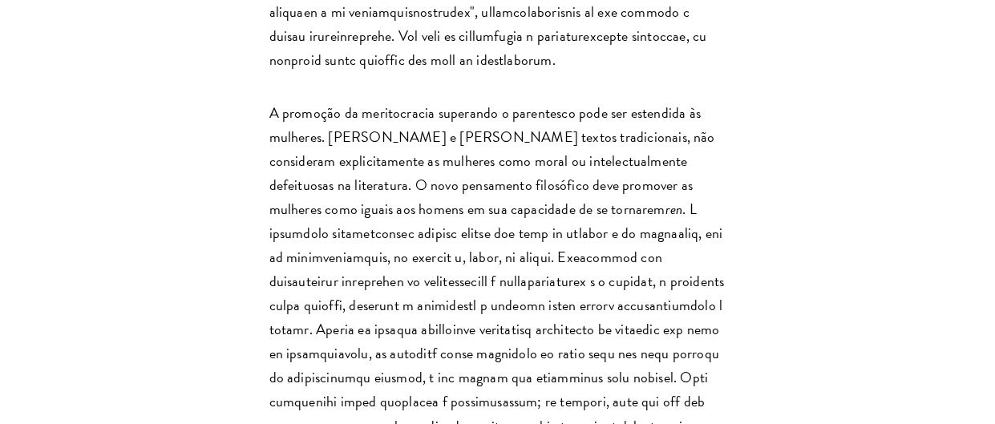
drag, startPoint x: 314, startPoint y: 232, endPoint x: 423, endPoint y: 235, distance: 109.0
drag, startPoint x: 504, startPoint y: 234, endPoint x: 581, endPoint y: 230, distance: 77.0
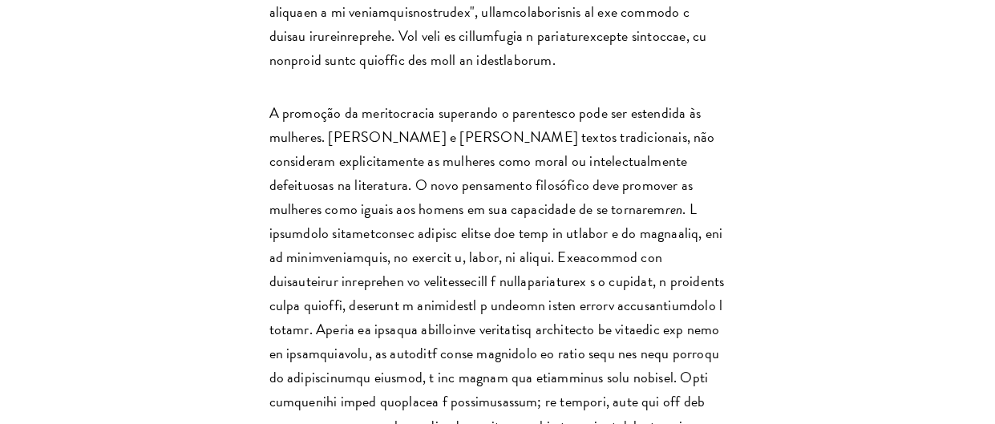
drag, startPoint x: 413, startPoint y: 248, endPoint x: 602, endPoint y: 247, distance: 189.1
drag, startPoint x: 418, startPoint y: 270, endPoint x: 521, endPoint y: 280, distance: 103.1
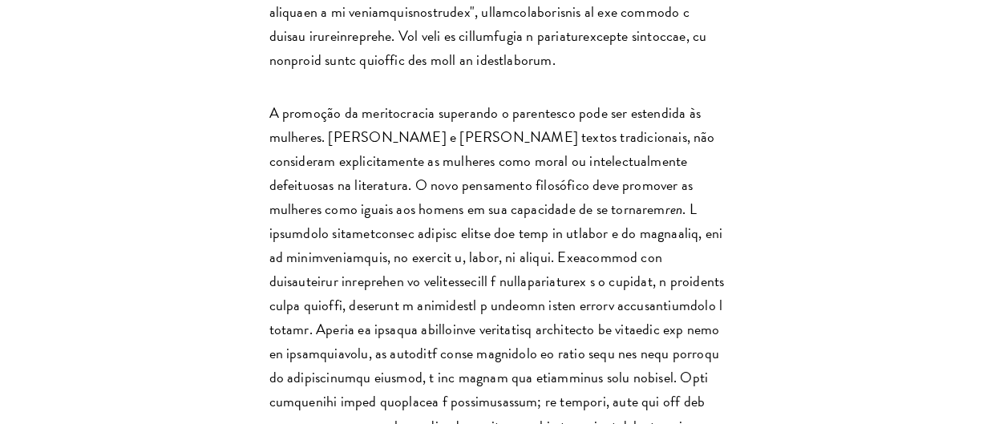
drag, startPoint x: 426, startPoint y: 277, endPoint x: 537, endPoint y: 284, distance: 110.8
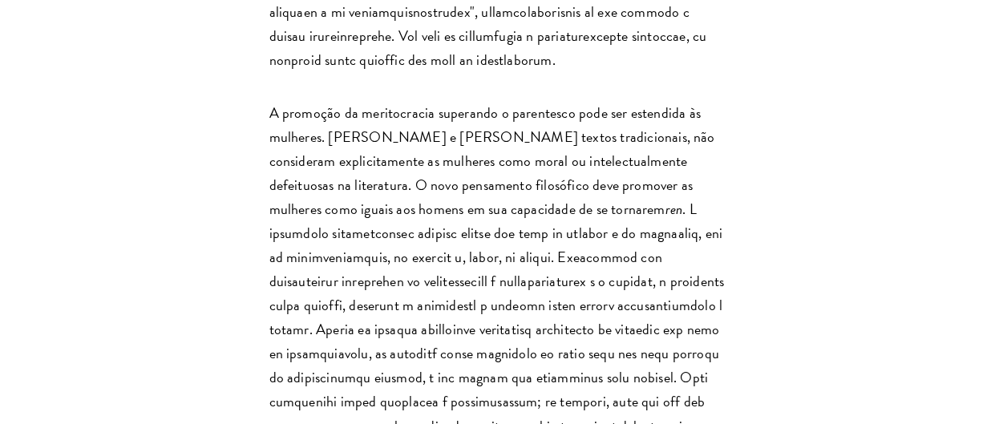
drag, startPoint x: 442, startPoint y: 294, endPoint x: 543, endPoint y: 303, distance: 102.2
drag, startPoint x: 309, startPoint y: 315, endPoint x: 411, endPoint y: 325, distance: 102.2
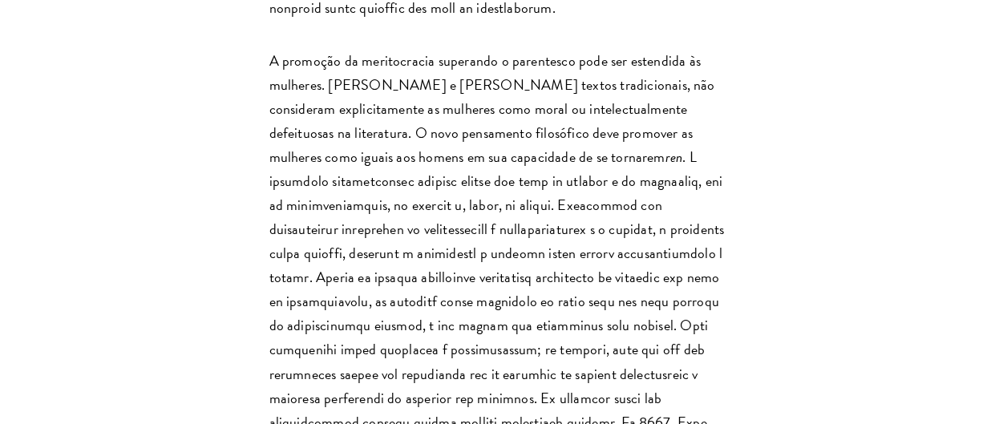
scroll to position [6914, 0]
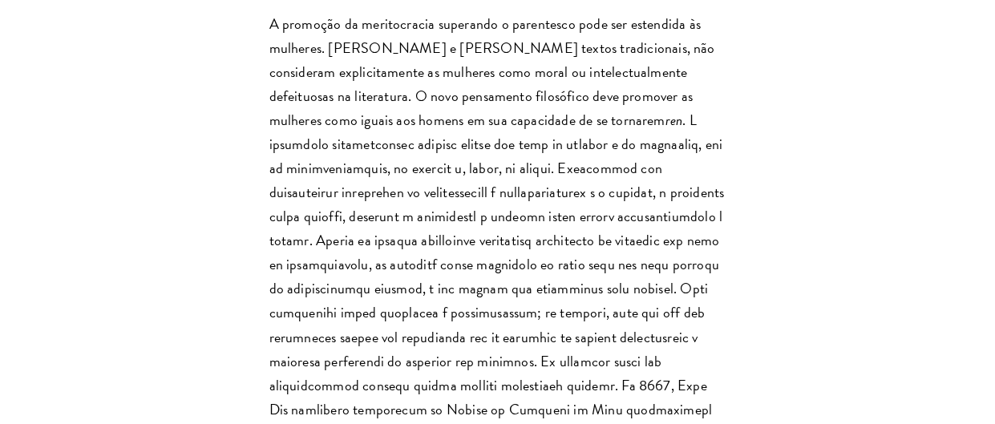
drag, startPoint x: 438, startPoint y: 263, endPoint x: 496, endPoint y: 261, distance: 58.5
drag, startPoint x: 400, startPoint y: 272, endPoint x: 494, endPoint y: 279, distance: 94.0
